Goal: Transaction & Acquisition: Book appointment/travel/reservation

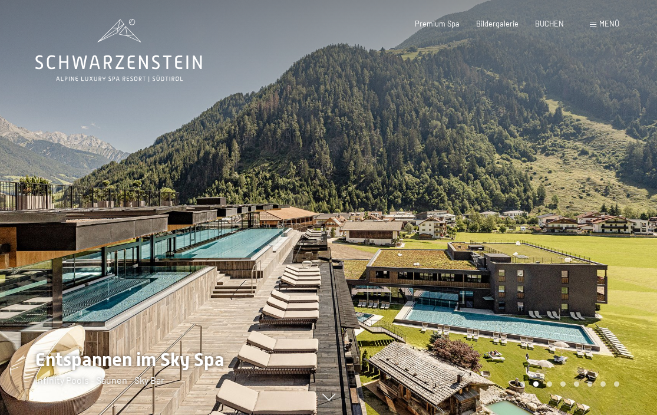
click at [620, 234] on div at bounding box center [493, 207] width 329 height 415
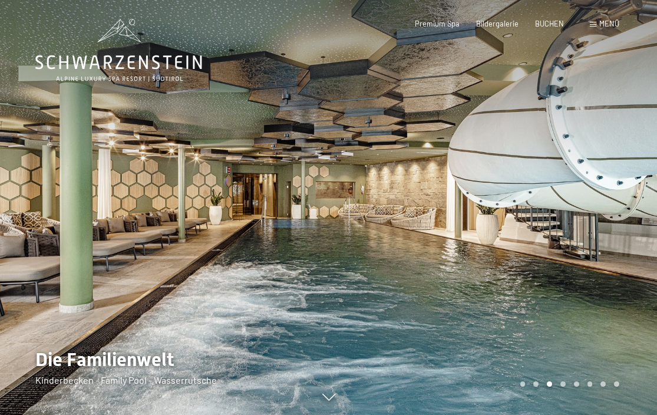
click at [620, 234] on div at bounding box center [493, 207] width 329 height 415
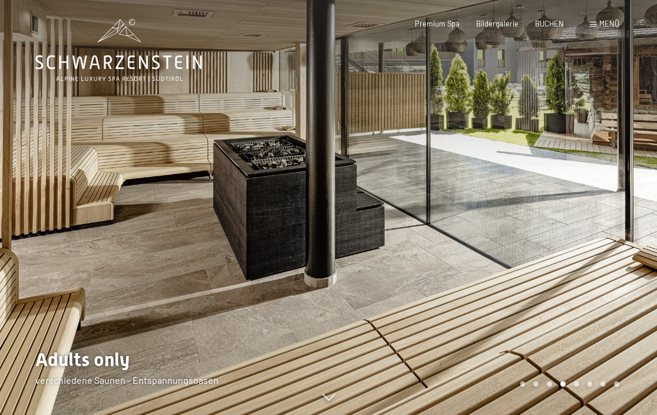
click at [620, 234] on div at bounding box center [493, 207] width 329 height 415
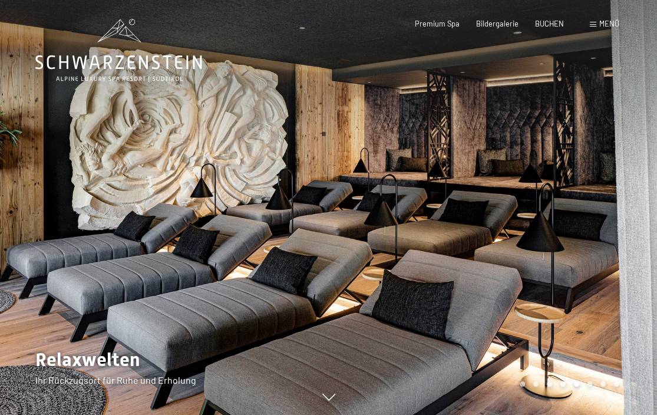
click at [620, 234] on div at bounding box center [493, 207] width 329 height 415
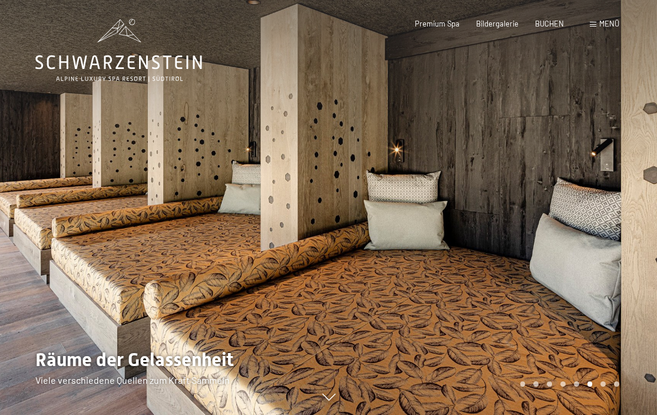
click at [620, 234] on div at bounding box center [493, 207] width 329 height 415
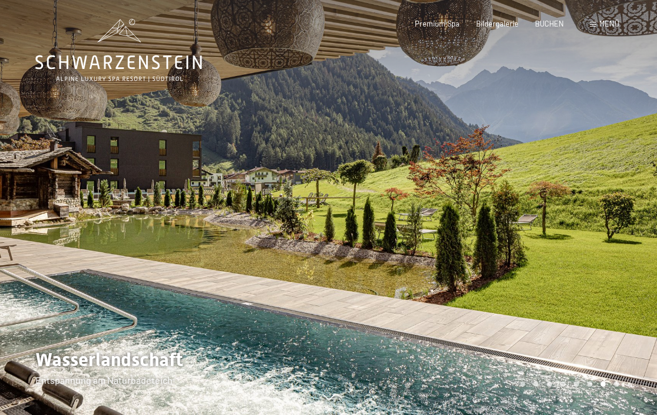
click at [620, 234] on div at bounding box center [493, 207] width 329 height 415
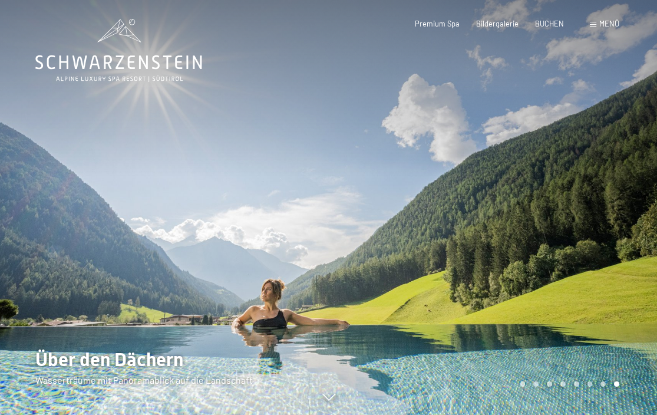
click at [620, 234] on div at bounding box center [493, 207] width 329 height 415
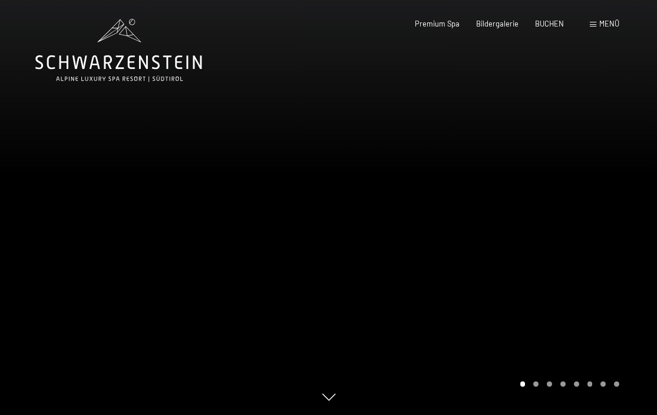
click at [620, 234] on div at bounding box center [493, 207] width 329 height 415
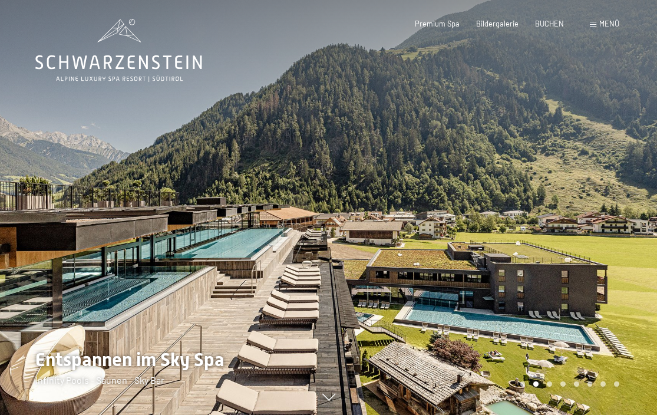
click at [620, 234] on div at bounding box center [493, 207] width 329 height 415
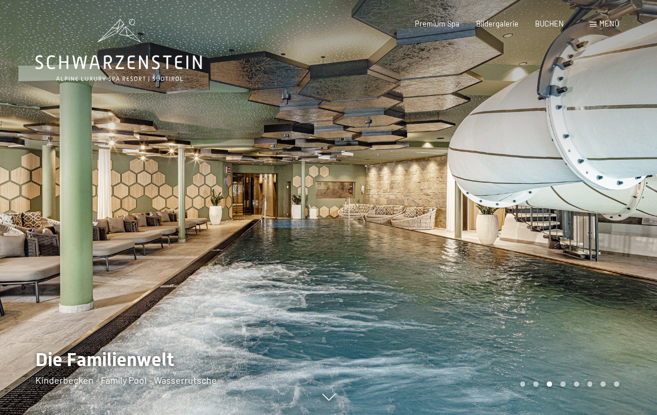
click at [620, 234] on div at bounding box center [493, 207] width 329 height 415
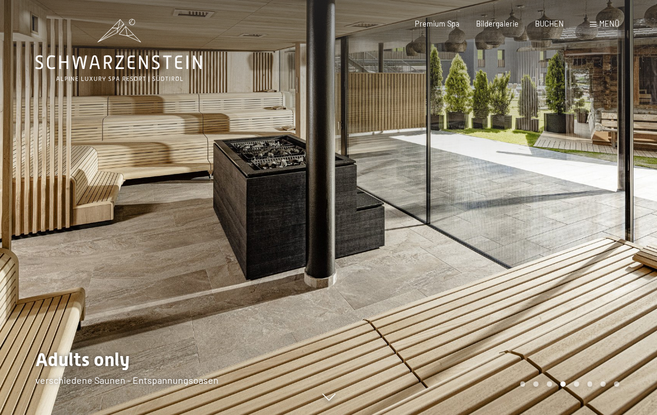
click at [620, 234] on div at bounding box center [493, 207] width 329 height 415
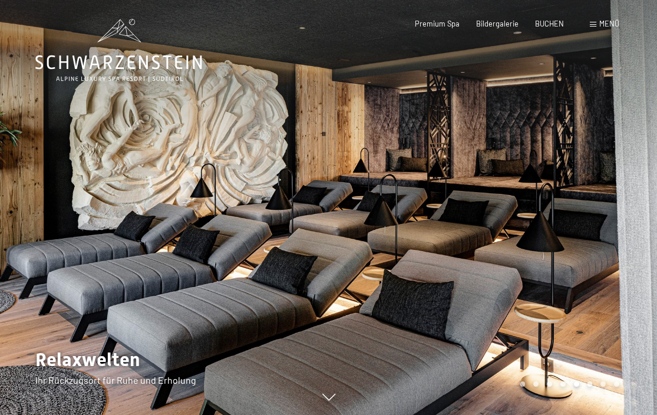
click at [620, 234] on div at bounding box center [493, 207] width 329 height 415
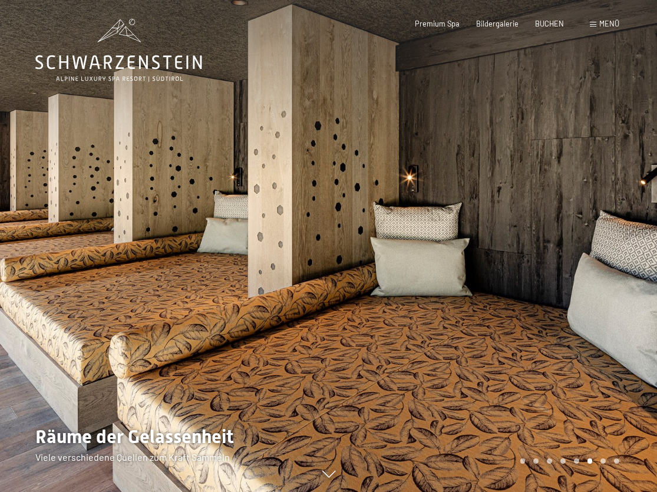
click at [141, 56] on icon at bounding box center [118, 62] width 167 height 14
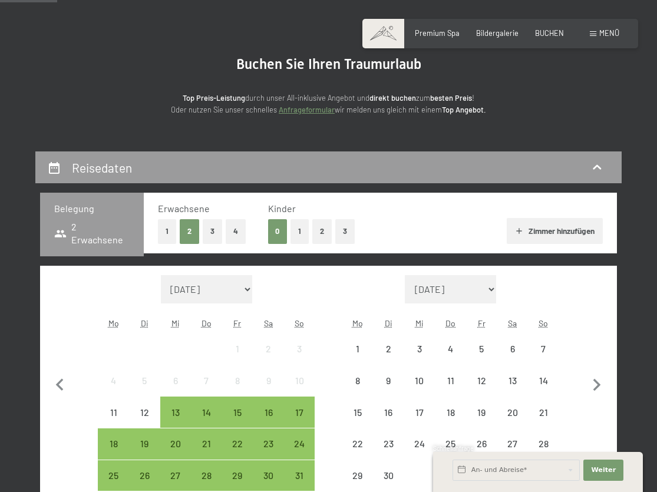
scroll to position [177, 0]
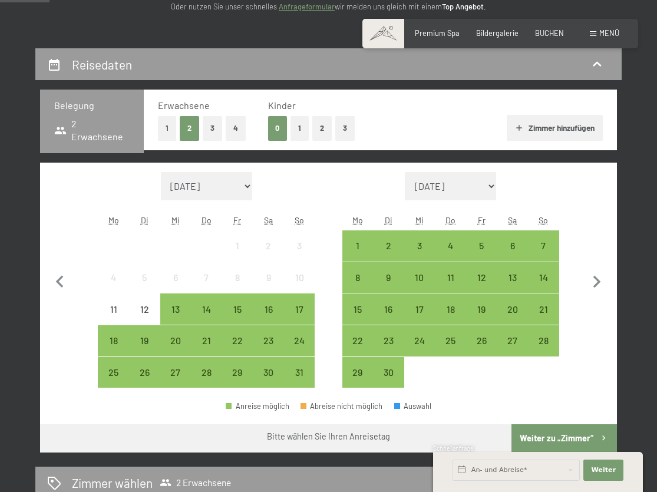
click at [488, 382] on div at bounding box center [481, 372] width 31 height 31
click at [534, 340] on div "28" at bounding box center [543, 350] width 29 height 29
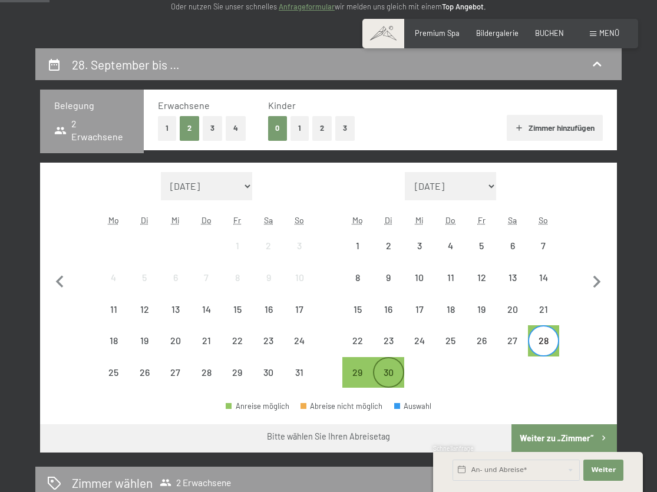
click at [391, 368] on div "30" at bounding box center [388, 382] width 29 height 29
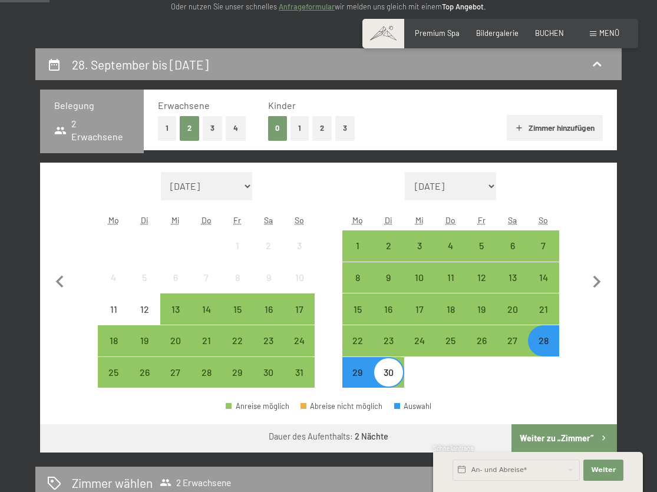
click at [591, 435] on button "Weiter zu „Zimmer“" at bounding box center [563, 438] width 105 height 28
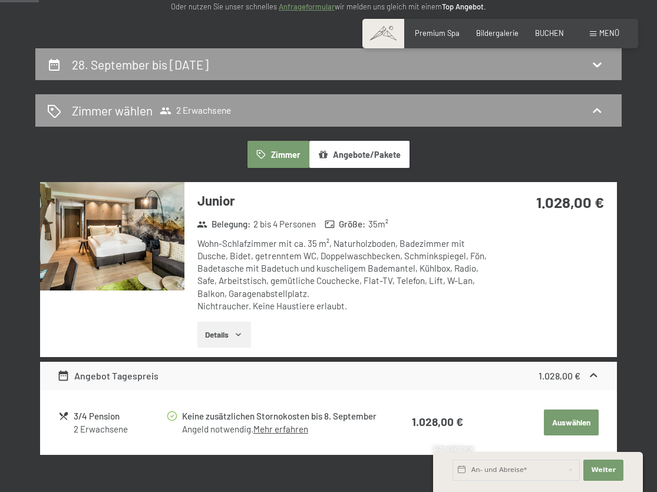
scroll to position [225, 0]
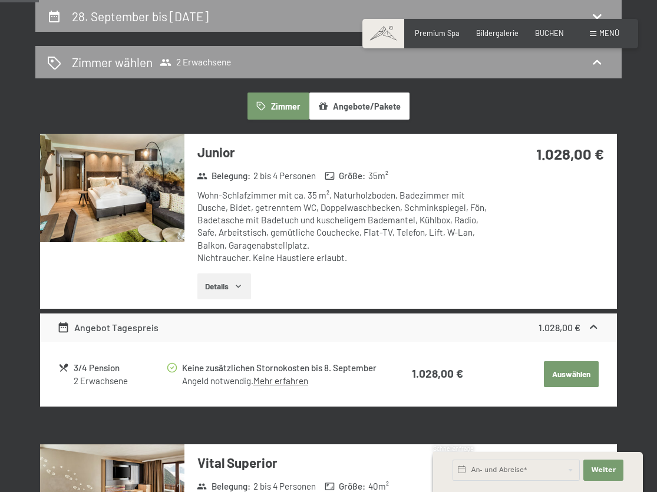
click at [156, 208] on img at bounding box center [112, 188] width 144 height 108
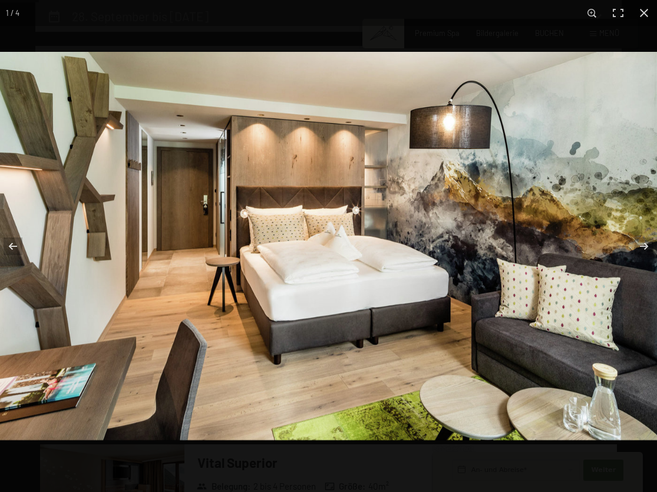
click at [613, 221] on img at bounding box center [328, 246] width 657 height 388
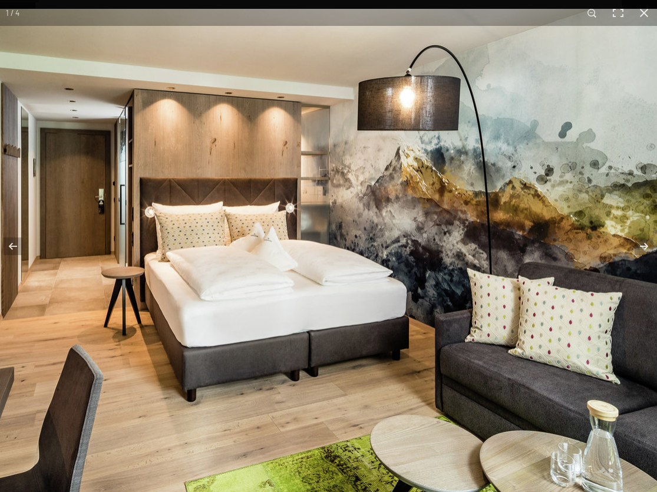
click at [613, 221] on img at bounding box center [255, 253] width 825 height 488
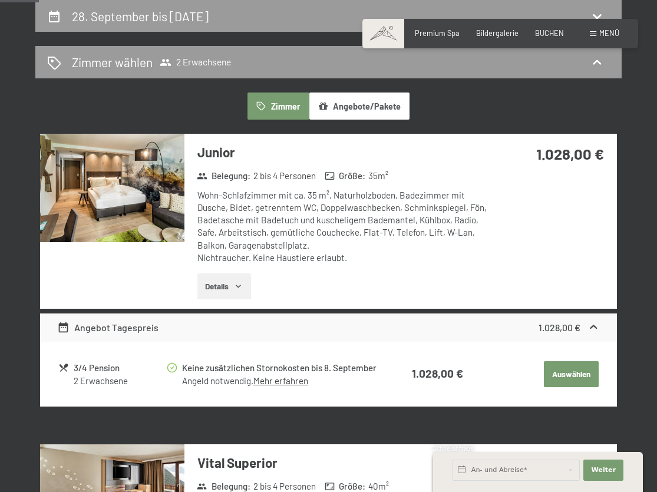
click at [0, 0] on button "button" at bounding box center [0, 0] width 0 height 0
click at [234, 288] on button "Details" at bounding box center [224, 286] width 54 height 26
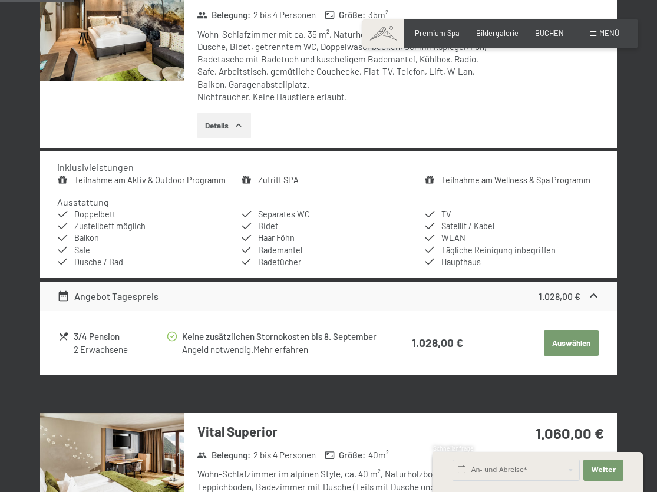
scroll to position [402, 0]
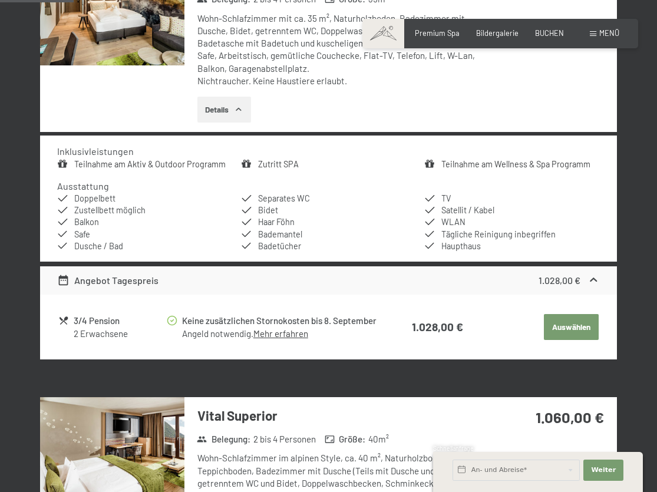
click at [63, 320] on icon at bounding box center [63, 320] width 11 height 11
click at [131, 274] on div "Angebot Tagespreis" at bounding box center [107, 280] width 101 height 14
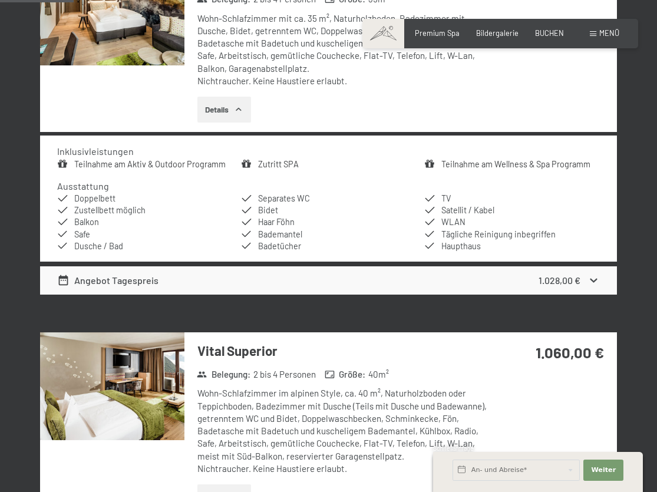
click at [131, 274] on div "Angebot Tagespreis" at bounding box center [107, 280] width 101 height 14
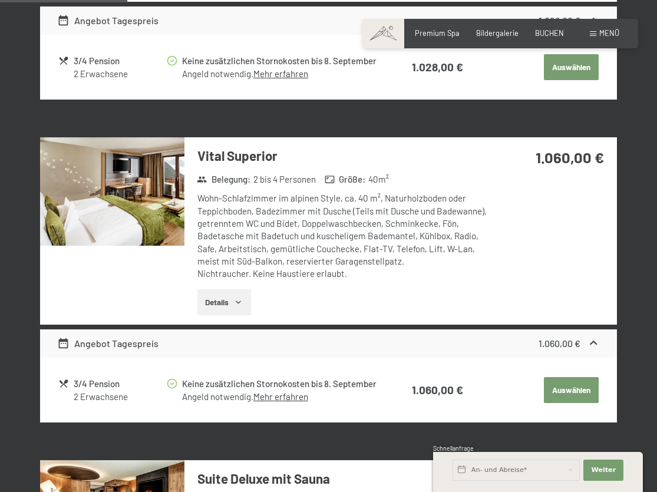
scroll to position [696, 0]
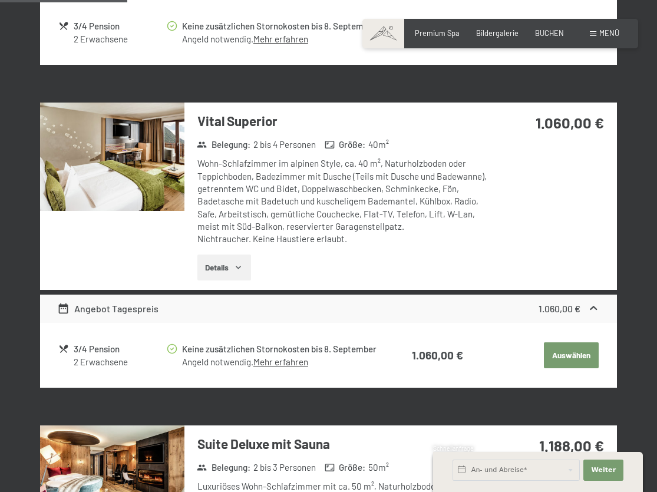
click at [91, 45] on div "2 Erwachsene" at bounding box center [120, 39] width 92 height 12
click at [237, 270] on icon "button" at bounding box center [238, 267] width 9 height 9
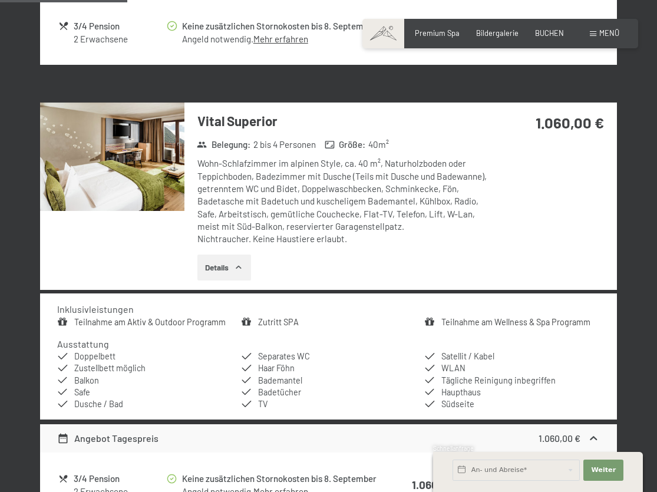
click at [237, 270] on icon "button" at bounding box center [238, 267] width 9 height 9
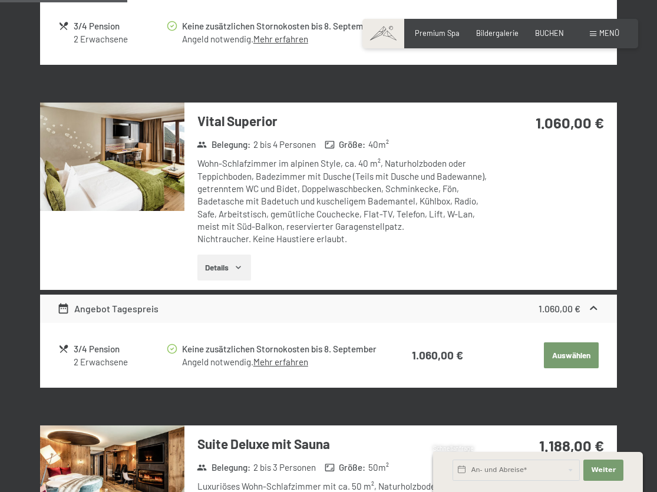
click at [237, 270] on icon "button" at bounding box center [238, 267] width 9 height 9
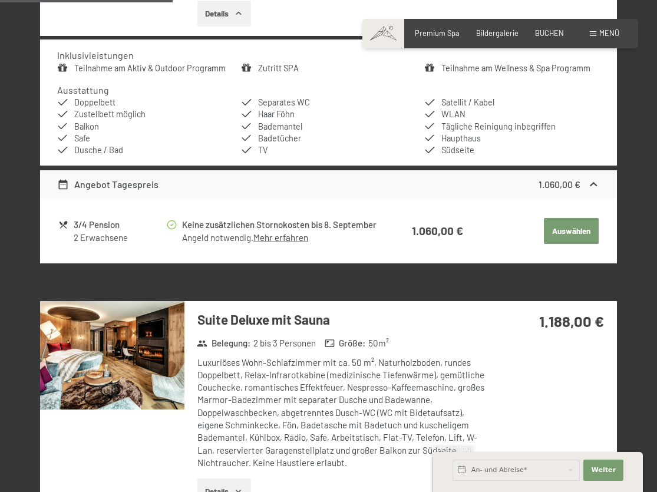
scroll to position [1050, 0]
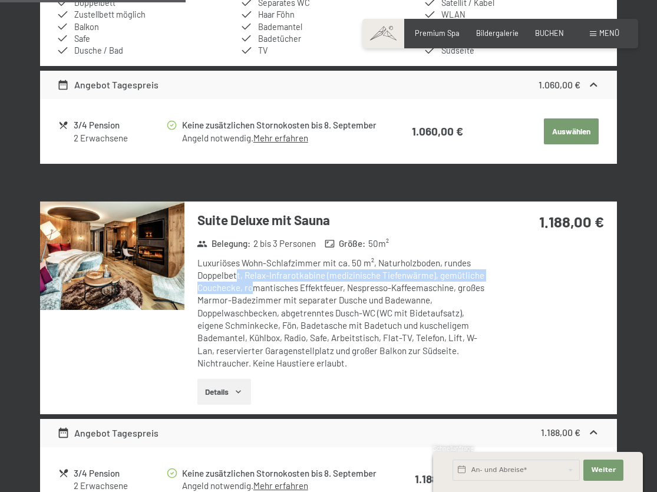
drag, startPoint x: 238, startPoint y: 270, endPoint x: 252, endPoint y: 291, distance: 25.5
click at [252, 291] on div "Luxuriöses Wohn-Schlafzimmer mit ca. 50 m², Naturholzboden, rundes Doppelbett, …" at bounding box center [342, 313] width 290 height 113
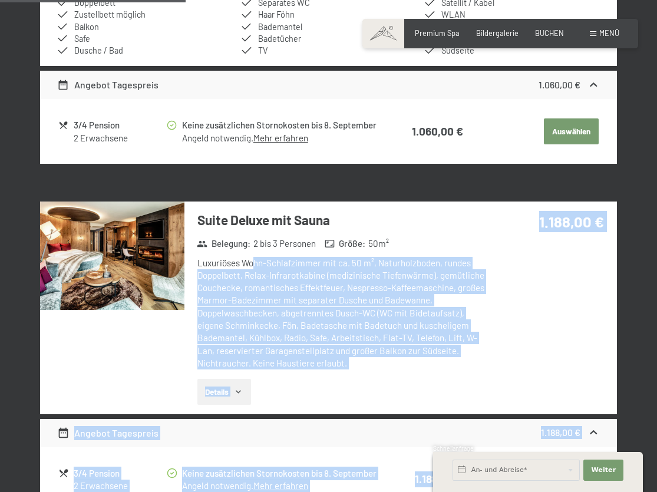
drag, startPoint x: 252, startPoint y: 259, endPoint x: 261, endPoint y: 274, distance: 17.2
click at [261, 274] on span "Einwilligung Marketing*" at bounding box center [262, 280] width 97 height 12
click at [209, 274] on input "Einwilligung Marketing*" at bounding box center [203, 280] width 12 height 12
checkbox input "false"
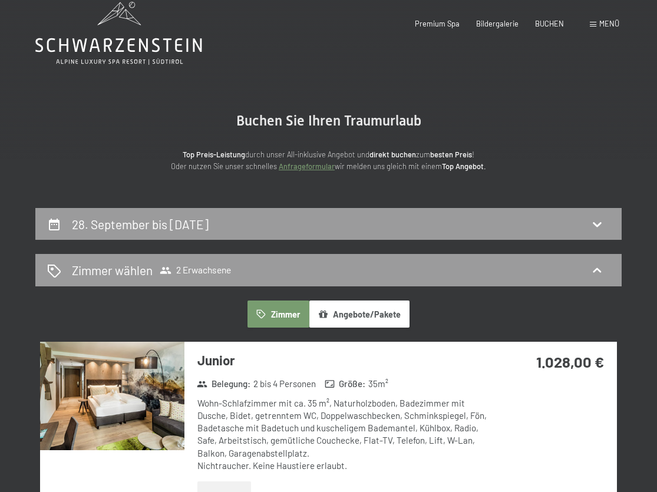
scroll to position [0, 0]
